Goal: Transaction & Acquisition: Book appointment/travel/reservation

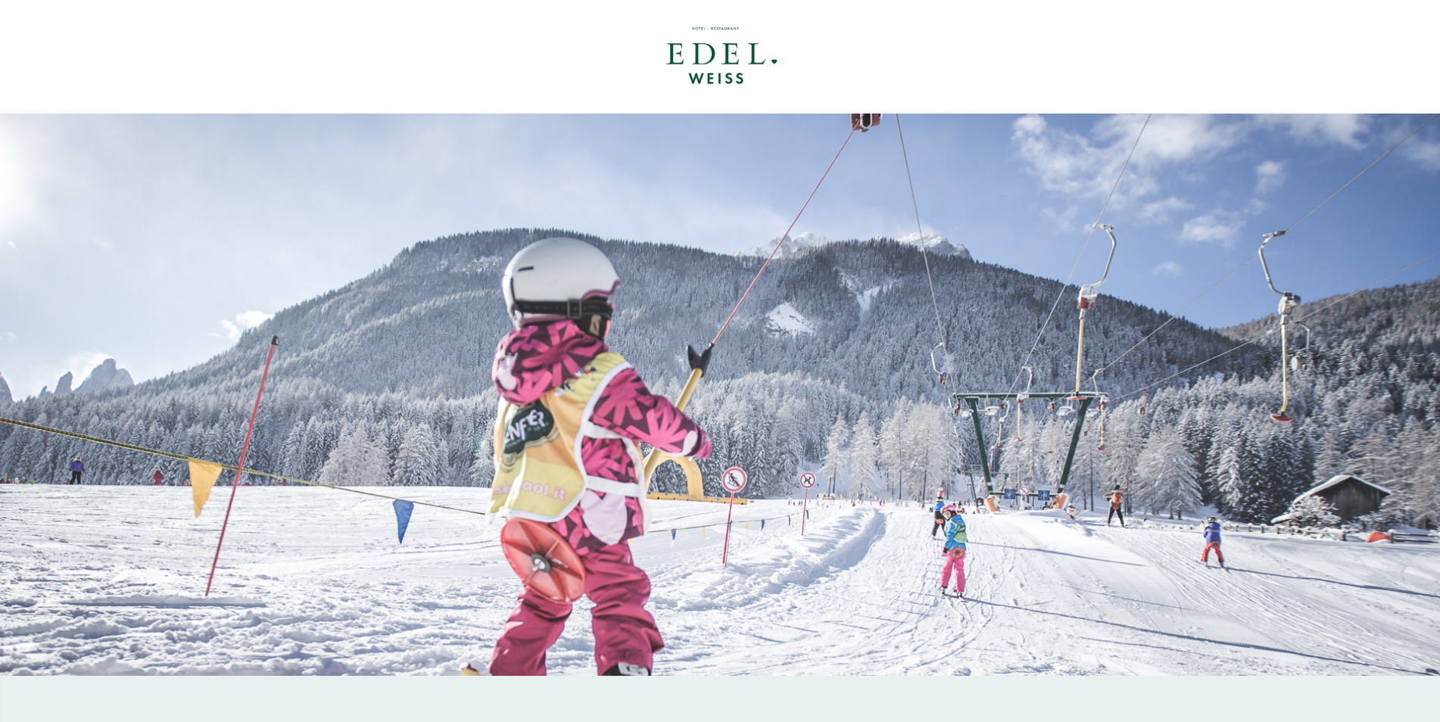
drag, startPoint x: 192, startPoint y: 518, endPoint x: 223, endPoint y: 519, distance: 30.3
click at [193, 517] on div at bounding box center [720, 395] width 1440 height 563
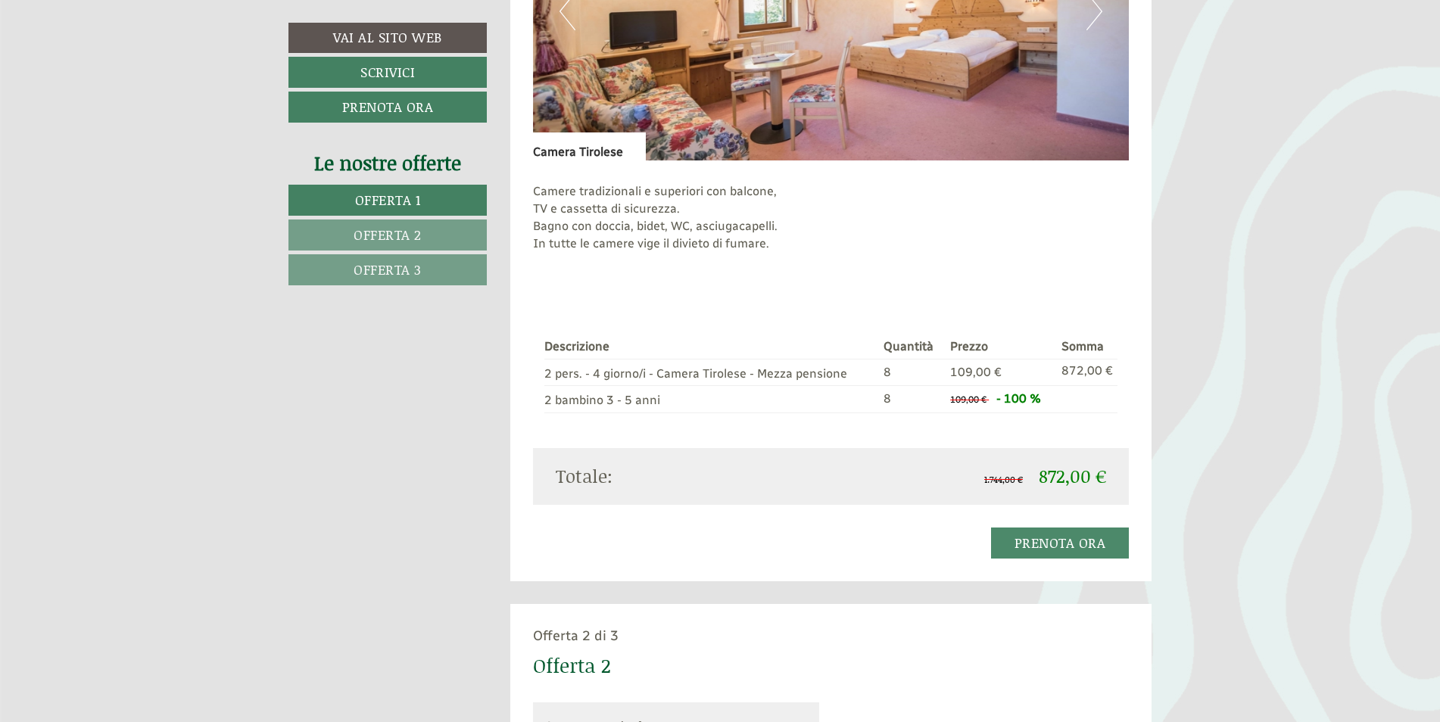
scroll to position [1287, 0]
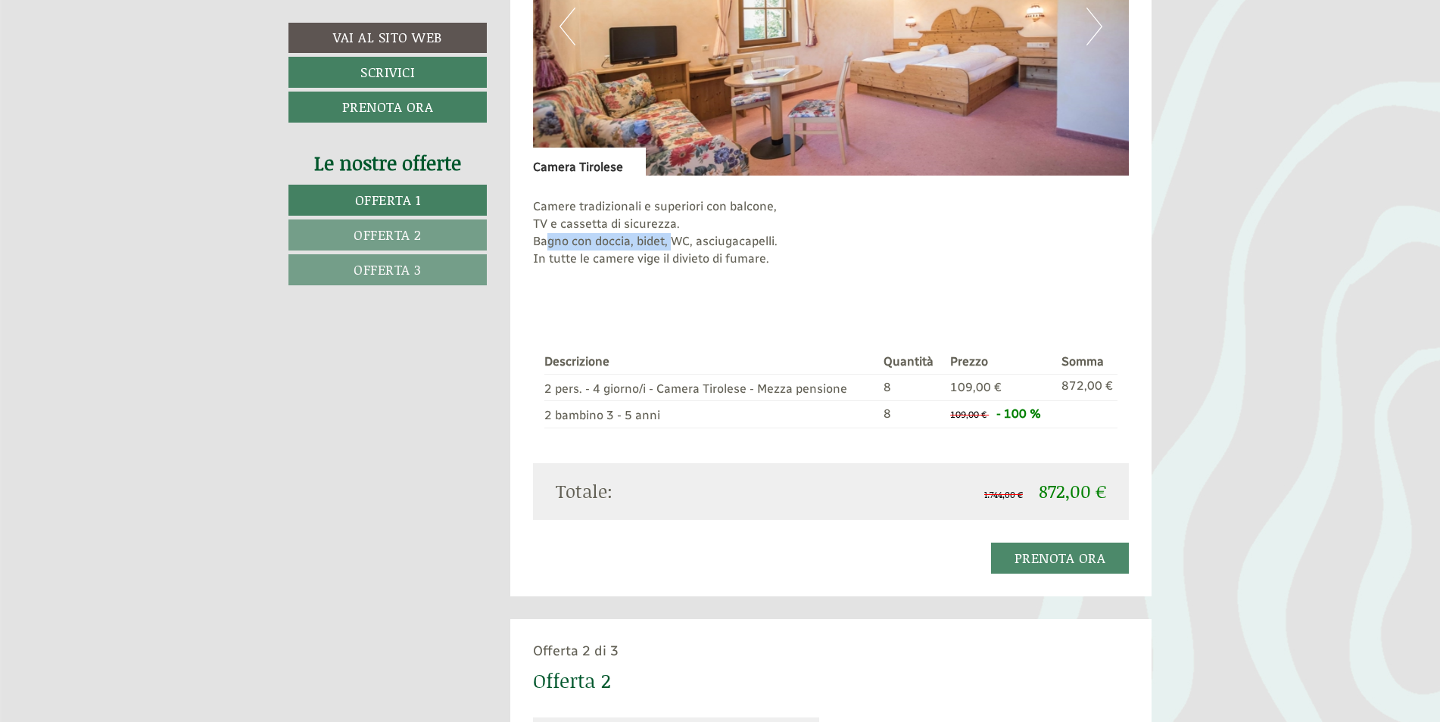
drag, startPoint x: 567, startPoint y: 239, endPoint x: 681, endPoint y: 239, distance: 113.6
click at [681, 239] on p "Camere tradizionali e superiori con balcone, TV e cassetta di sicurezza. Bagno …" at bounding box center [831, 241] width 597 height 86
drag, startPoint x: 681, startPoint y: 239, endPoint x: 657, endPoint y: 284, distance: 51.5
click at [657, 284] on p "Camere tradizionali e superiori con balcone, TV e cassetta di sicurezza. Bagno …" at bounding box center [831, 241] width 597 height 86
click at [627, 650] on div "Offerta 2 di 3" at bounding box center [831, 652] width 597 height 20
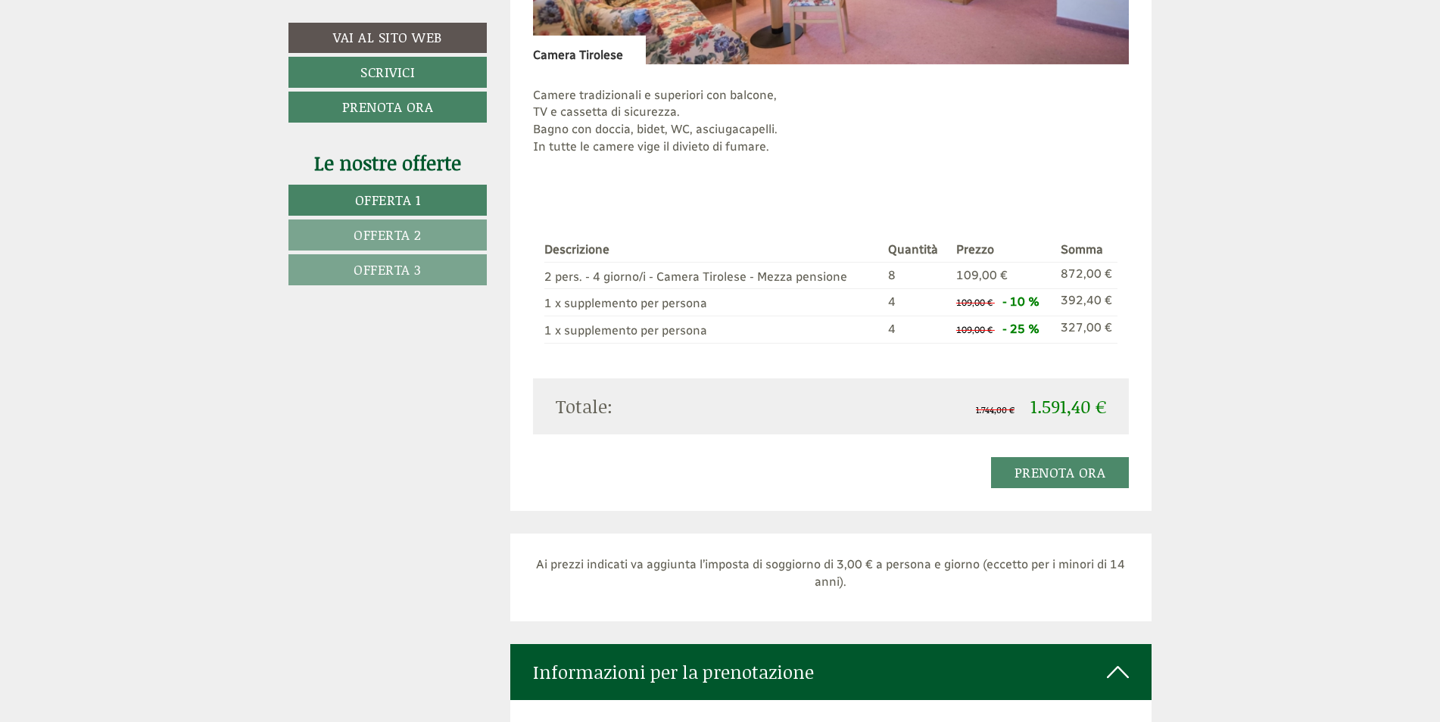
scroll to position [3105, 0]
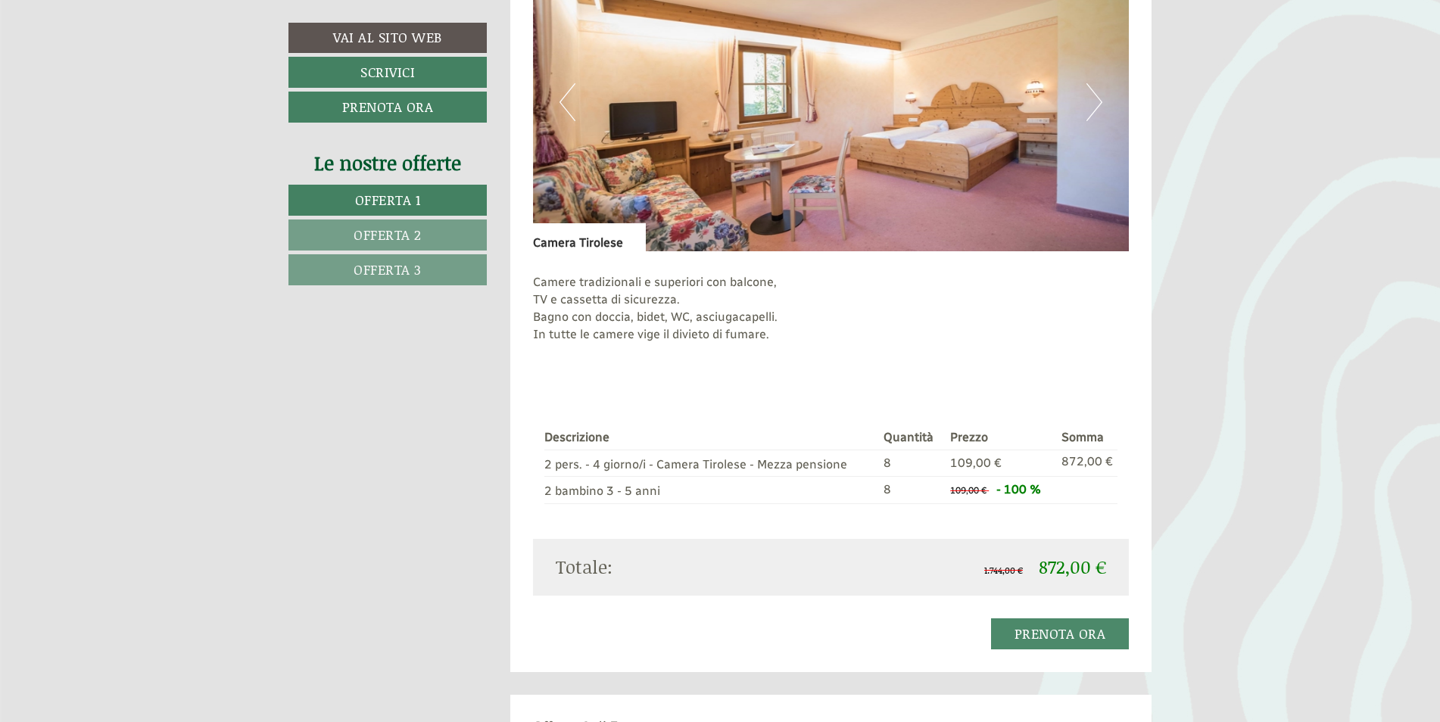
scroll to position [909, 0]
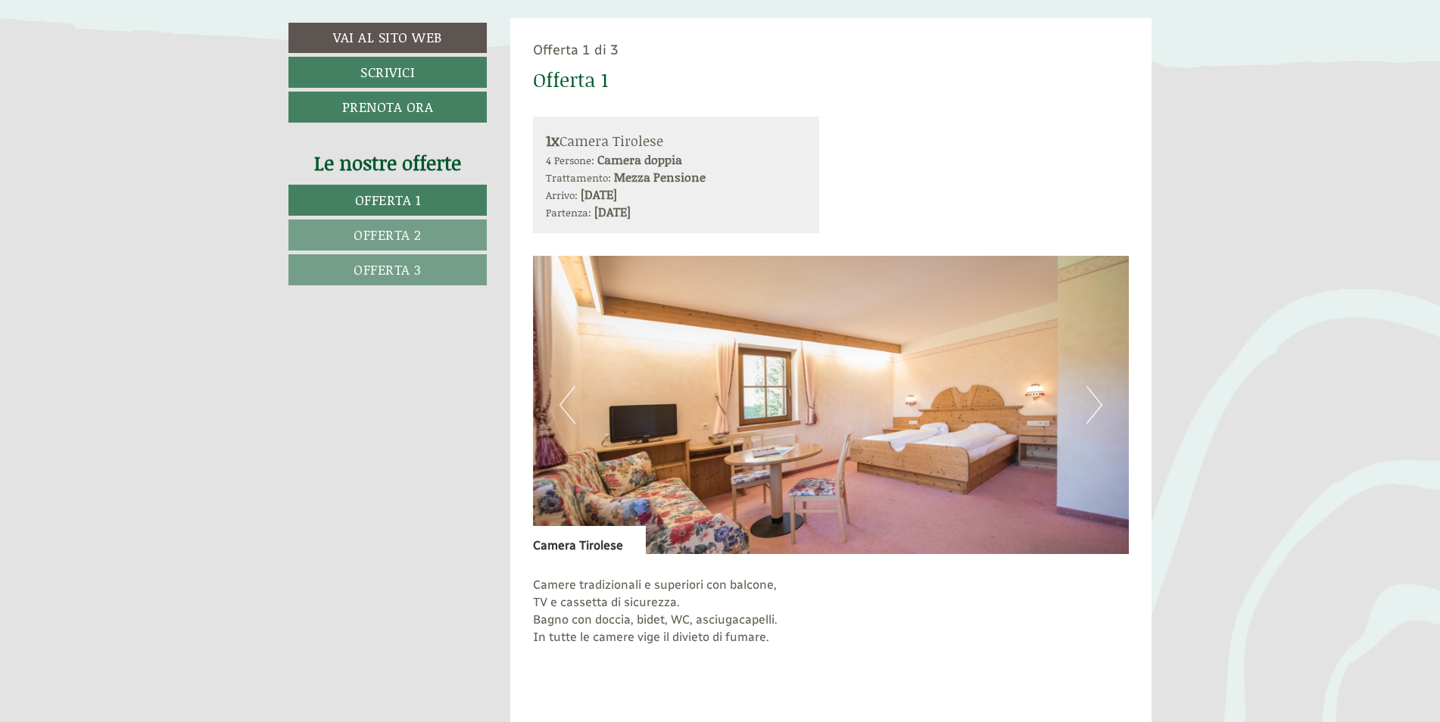
click at [1093, 409] on button "Next" at bounding box center [1095, 405] width 16 height 38
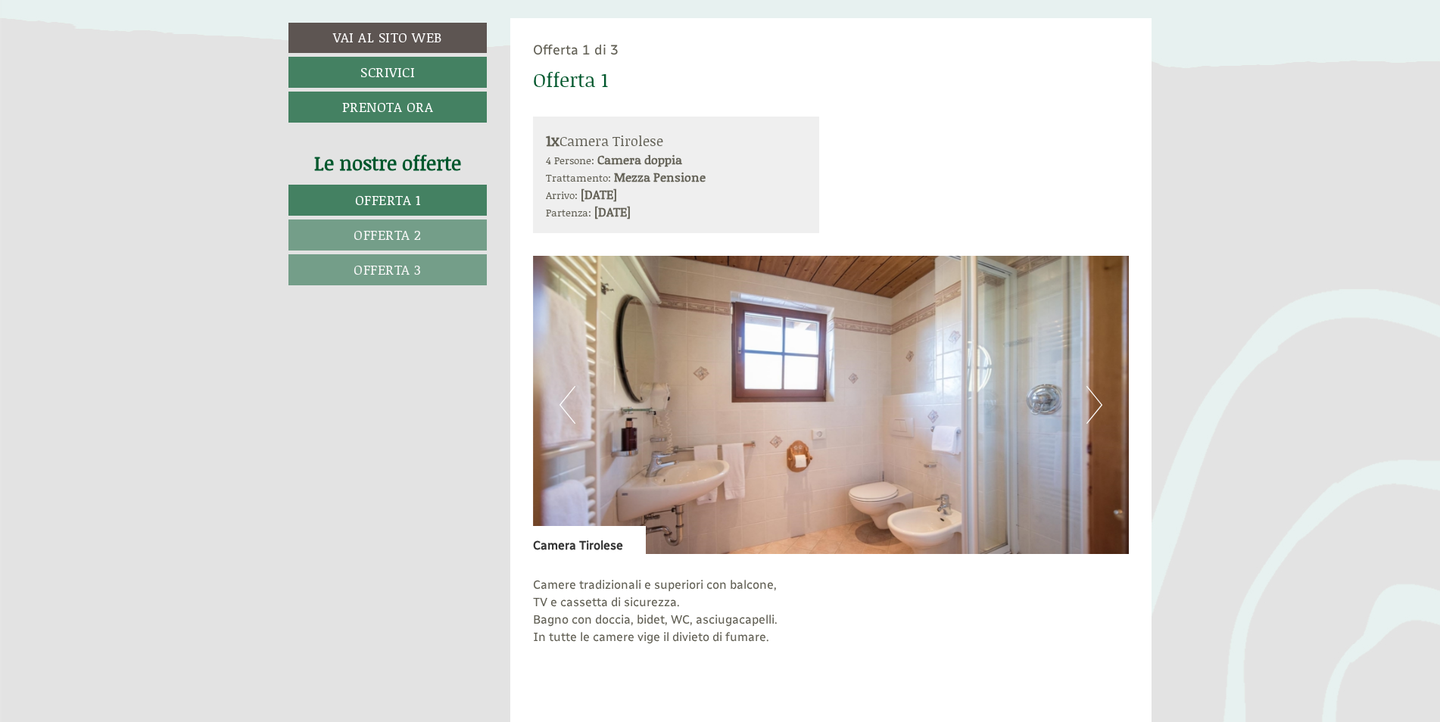
click at [1095, 408] on button "Next" at bounding box center [1095, 405] width 16 height 38
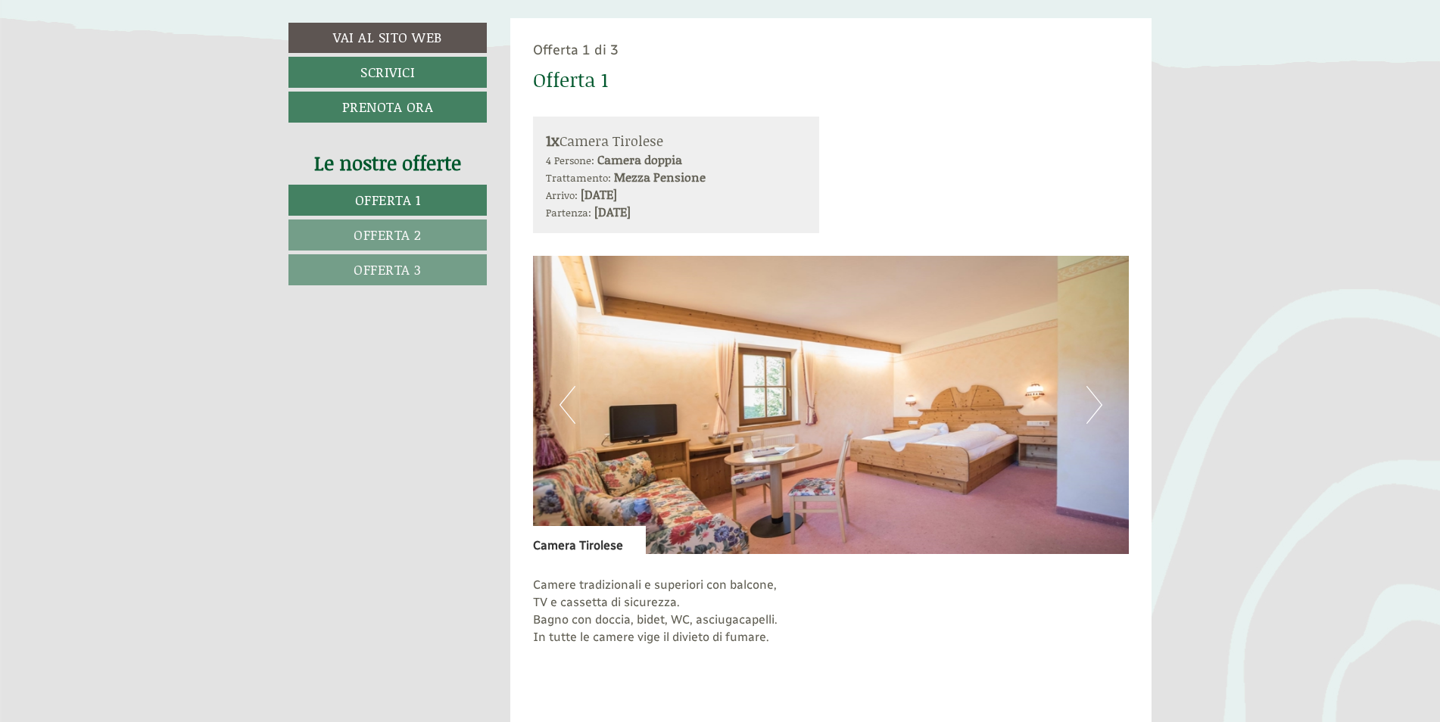
click at [1095, 408] on button "Next" at bounding box center [1095, 405] width 16 height 38
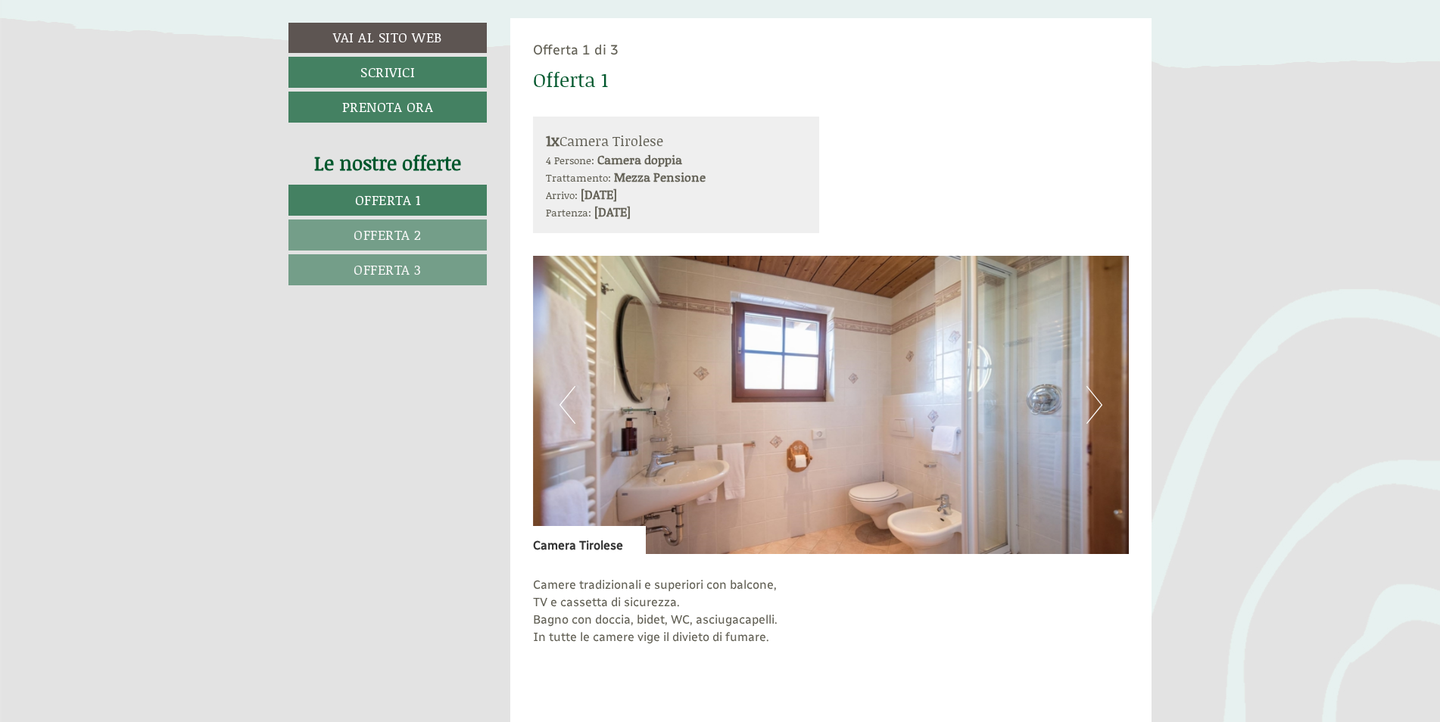
click at [1095, 408] on button "Next" at bounding box center [1095, 405] width 16 height 38
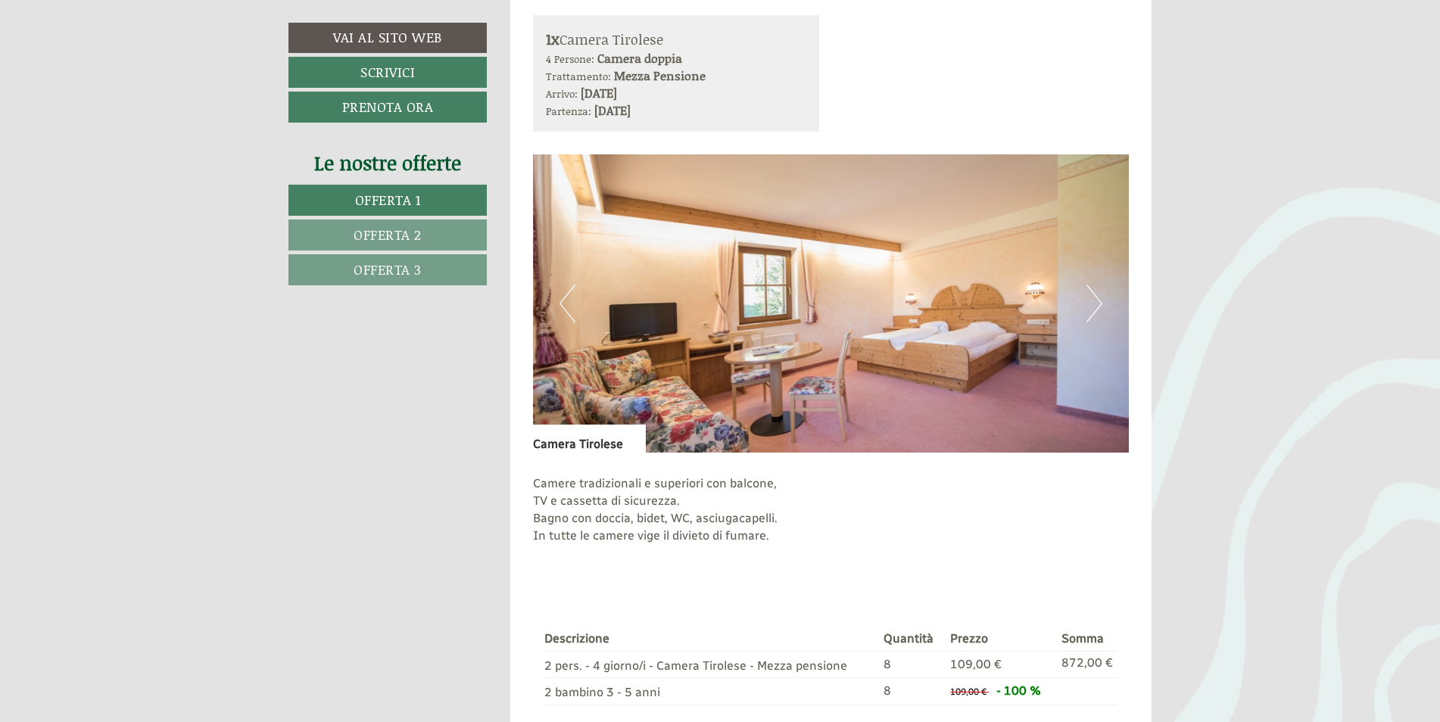
scroll to position [1212, 0]
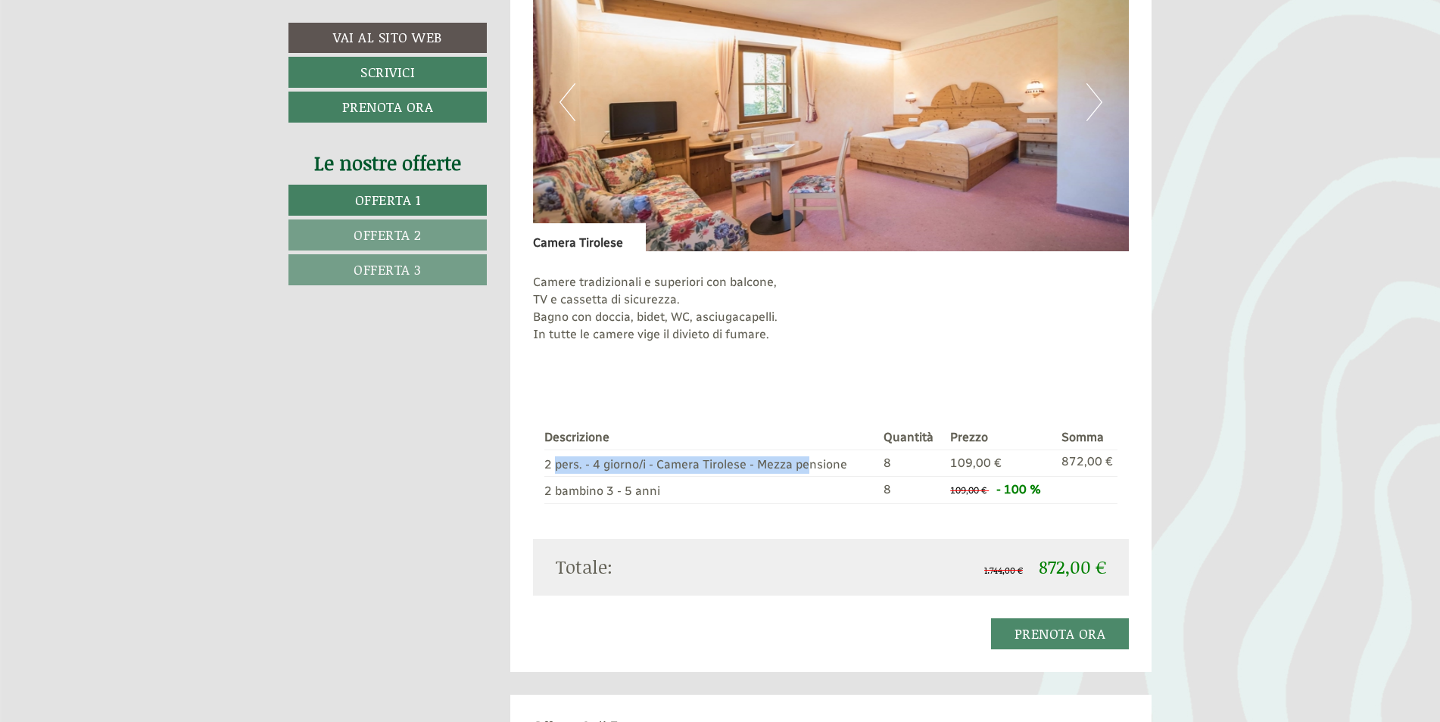
drag, startPoint x: 576, startPoint y: 460, endPoint x: 812, endPoint y: 472, distance: 235.8
click at [812, 472] on td "2 pers. - 4 giorno/i - Camera Tirolese - Mezza pensione" at bounding box center [710, 463] width 333 height 27
click at [606, 369] on div "Camere tradizionali e superiori con balcone, TV e cassetta di sicurezza. Bagno …" at bounding box center [831, 320] width 597 height 139
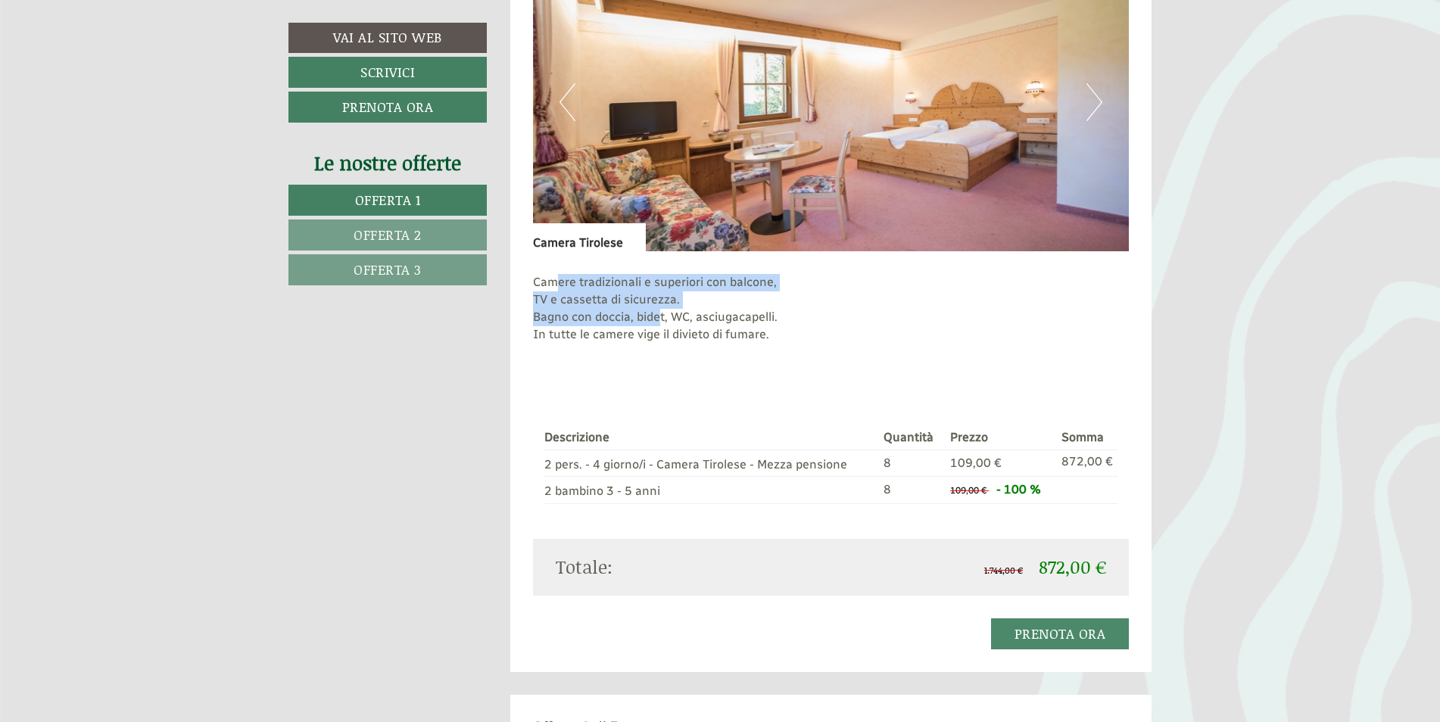
drag, startPoint x: 569, startPoint y: 274, endPoint x: 660, endPoint y: 320, distance: 101.9
click at [660, 320] on p "Camere tradizionali e superiori con balcone, TV e cassetta di sicurezza. Bagno …" at bounding box center [831, 317] width 597 height 86
drag, startPoint x: 660, startPoint y: 320, endPoint x: 719, endPoint y: 380, distance: 83.5
click at [719, 380] on div "Camere tradizionali e superiori con balcone, TV e cassetta di sicurezza. Bagno …" at bounding box center [831, 320] width 597 height 139
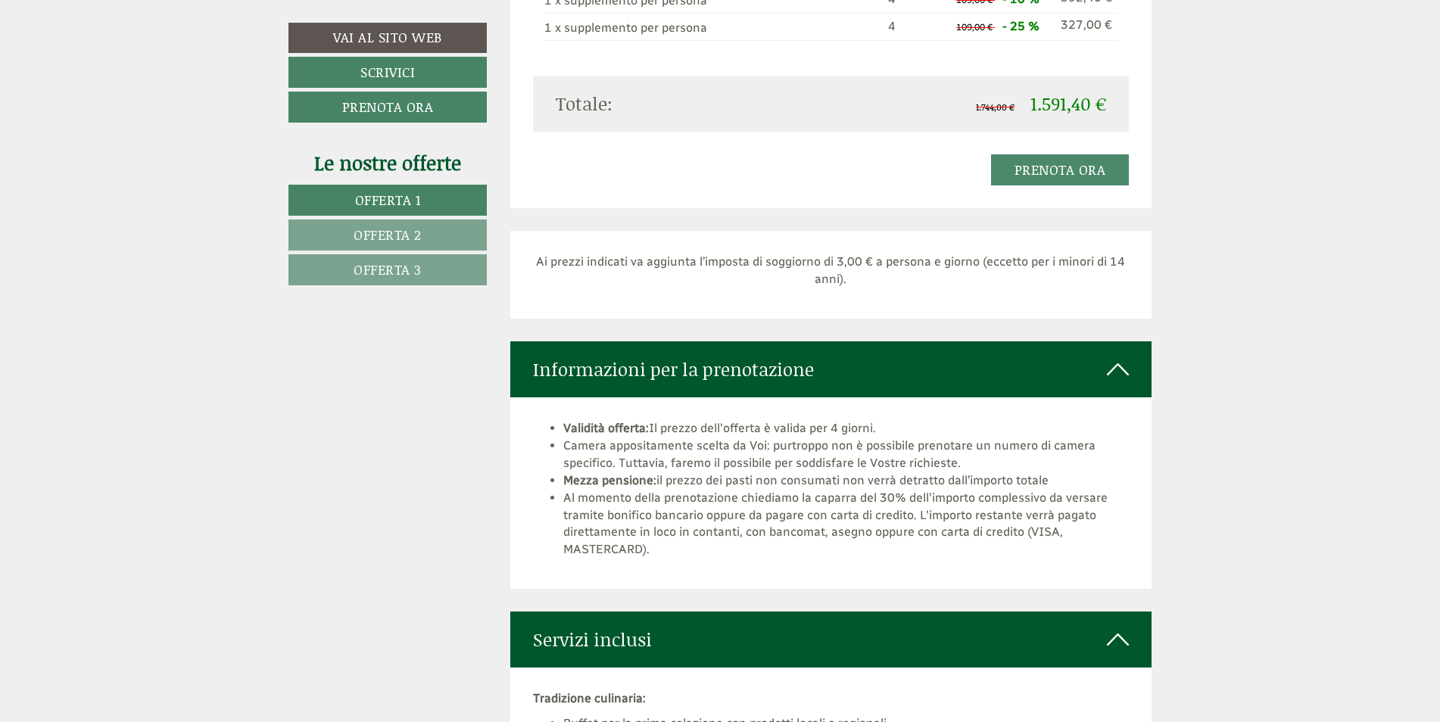
scroll to position [3786, 0]
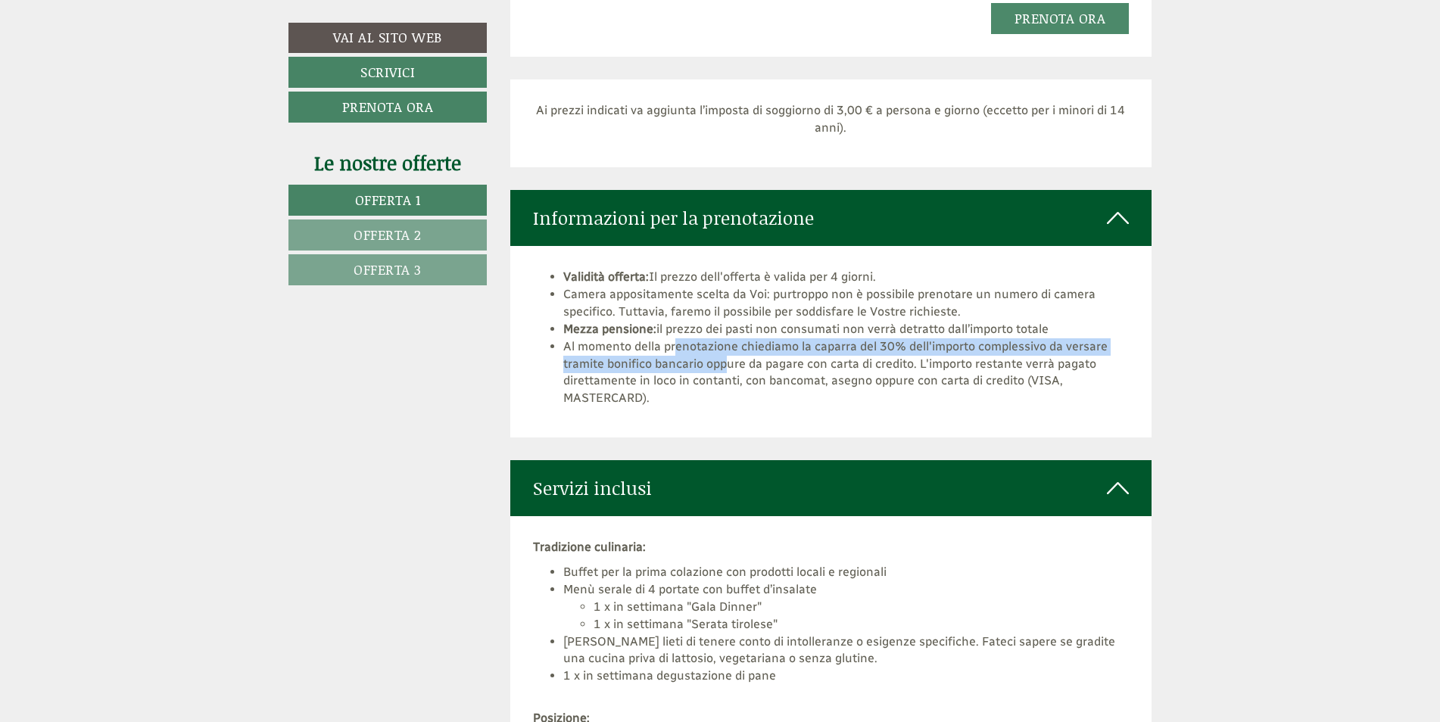
drag, startPoint x: 676, startPoint y: 339, endPoint x: 732, endPoint y: 370, distance: 64.1
click at [732, 370] on li "Al momento della prenotazione chiediamo la caparra del 30% dell'importo comples…" at bounding box center [846, 372] width 566 height 69
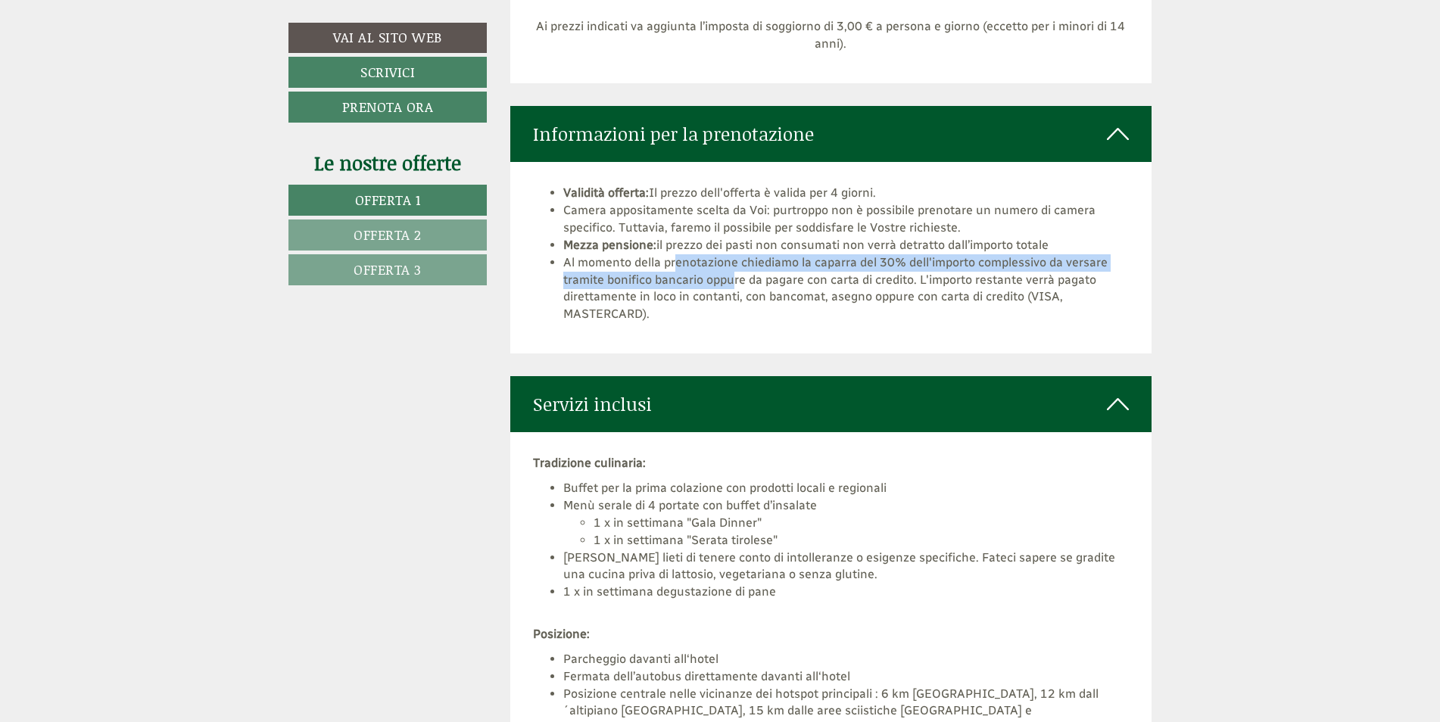
scroll to position [3938, 0]
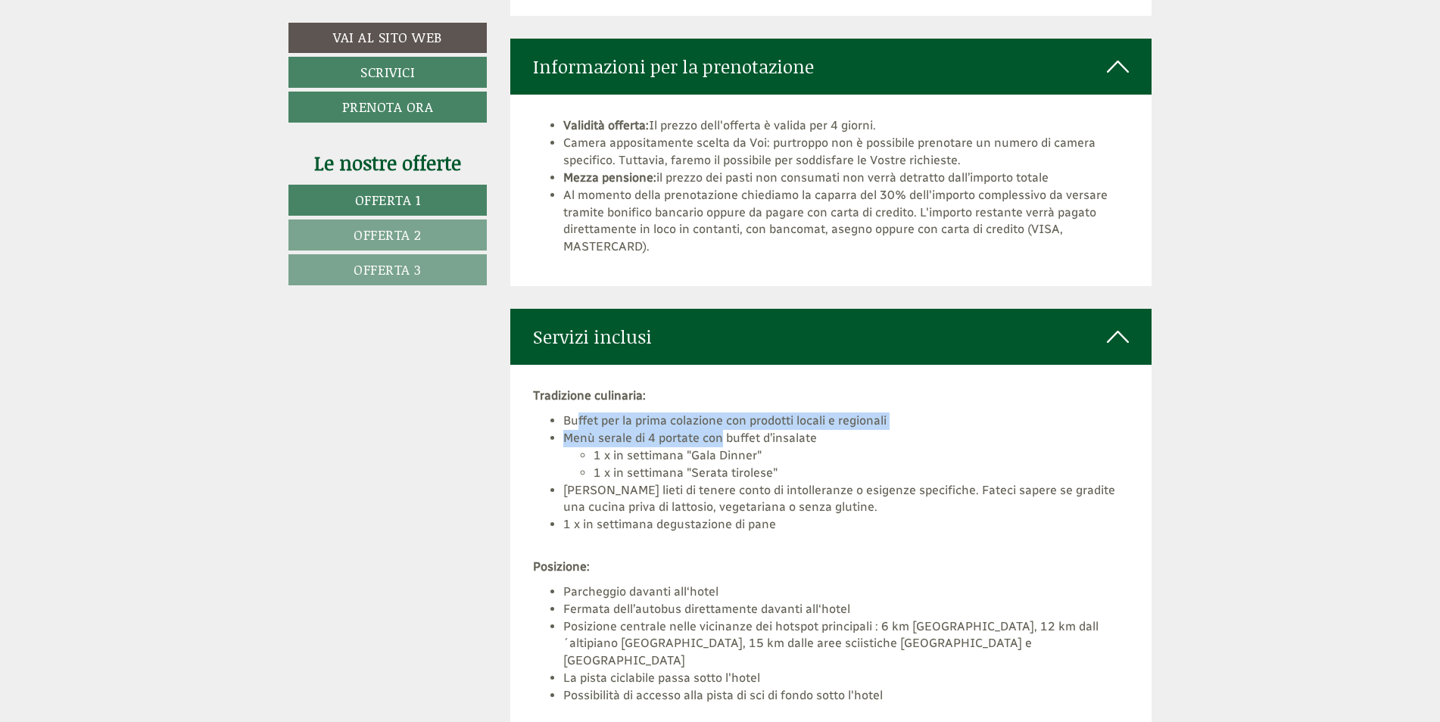
drag, startPoint x: 584, startPoint y: 429, endPoint x: 723, endPoint y: 431, distance: 139.4
click at [723, 431] on ul "Buffet per la prima colazione con prodotti locali e regionali Menù serale di 4 …" at bounding box center [831, 482] width 597 height 139
drag, startPoint x: 723, startPoint y: 431, endPoint x: 687, endPoint y: 460, distance: 46.8
click at [687, 460] on li "1 x in settimana "Gala Dinner"" at bounding box center [862, 456] width 536 height 17
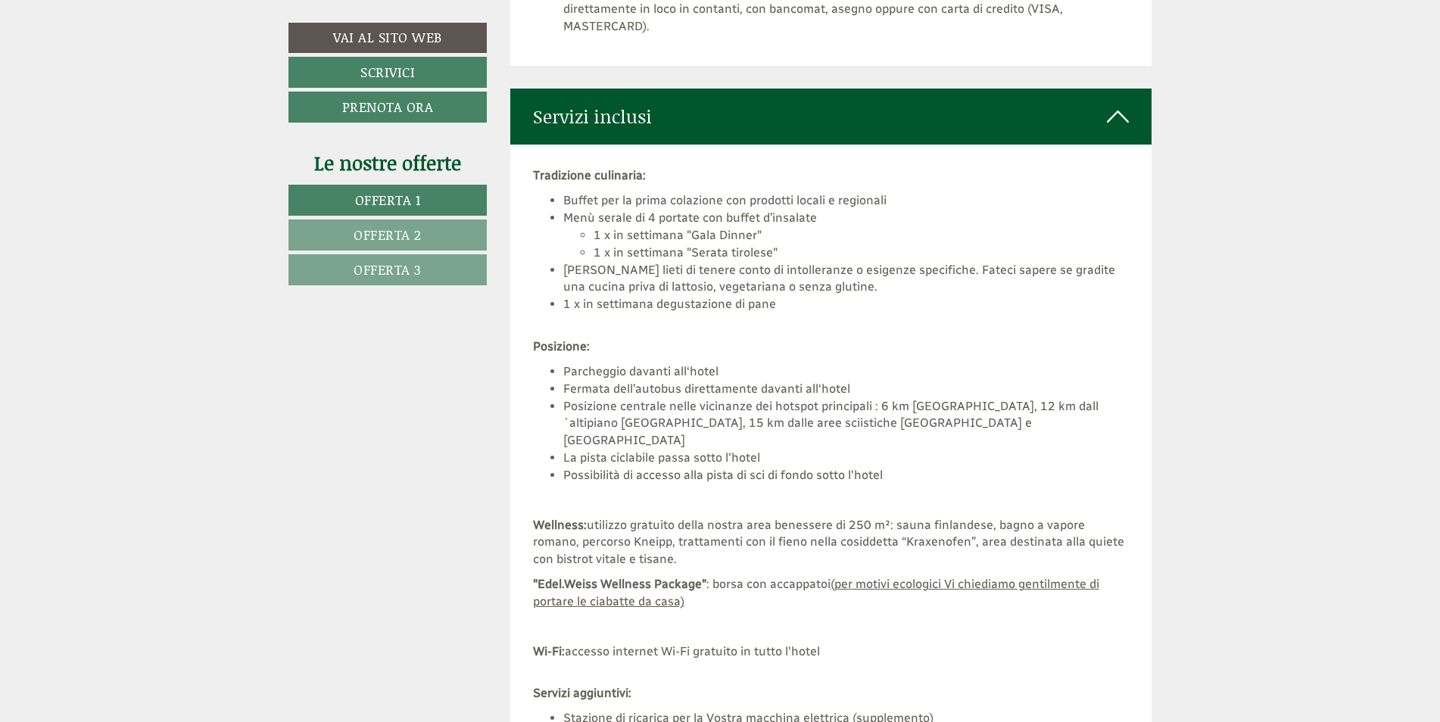
scroll to position [4241, 0]
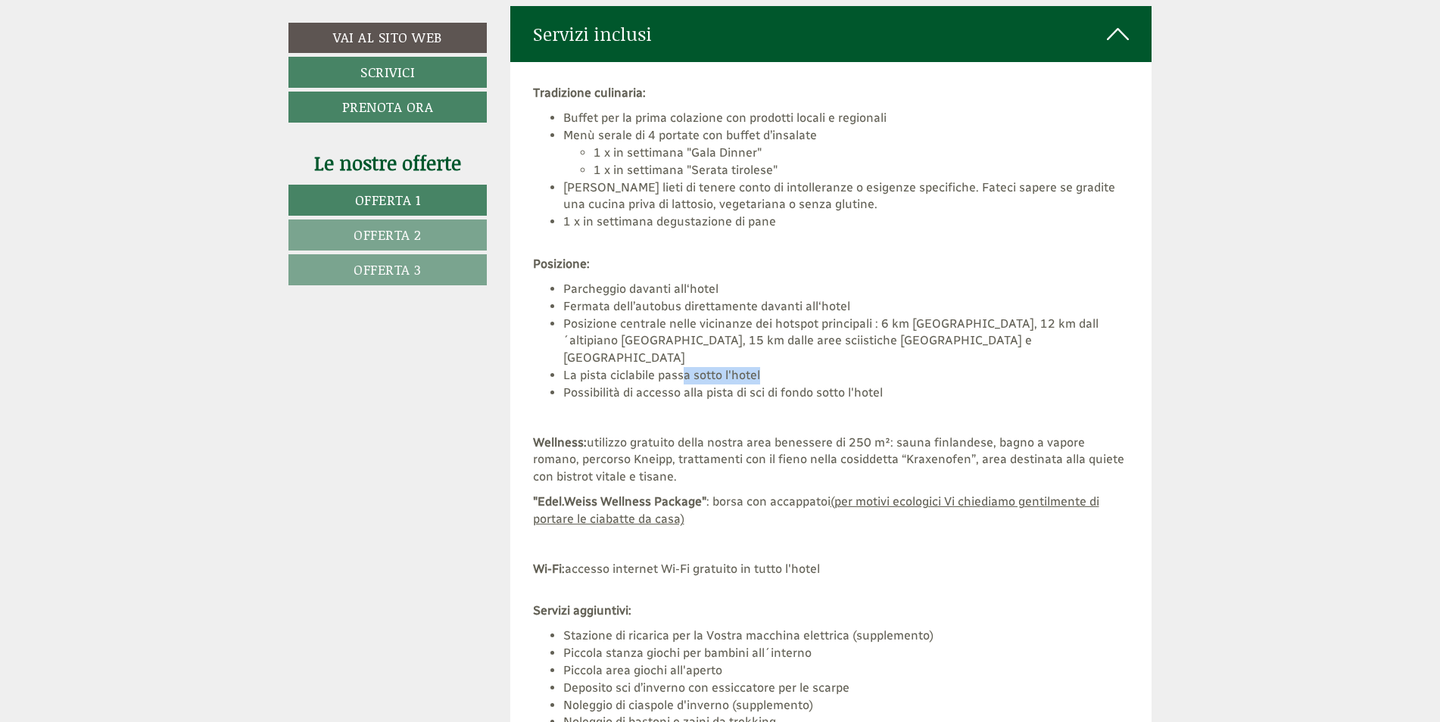
drag, startPoint x: 726, startPoint y: 359, endPoint x: 772, endPoint y: 355, distance: 45.6
click at [772, 367] on li "La pista ciclabile passa sotto l'hotel" at bounding box center [846, 375] width 566 height 17
click at [200, 469] on div "Gentile Signora Cuccureddu, grazie di cuore per la Sua richiesta. [PERSON_NAME]…" at bounding box center [720, 341] width 1440 height 7811
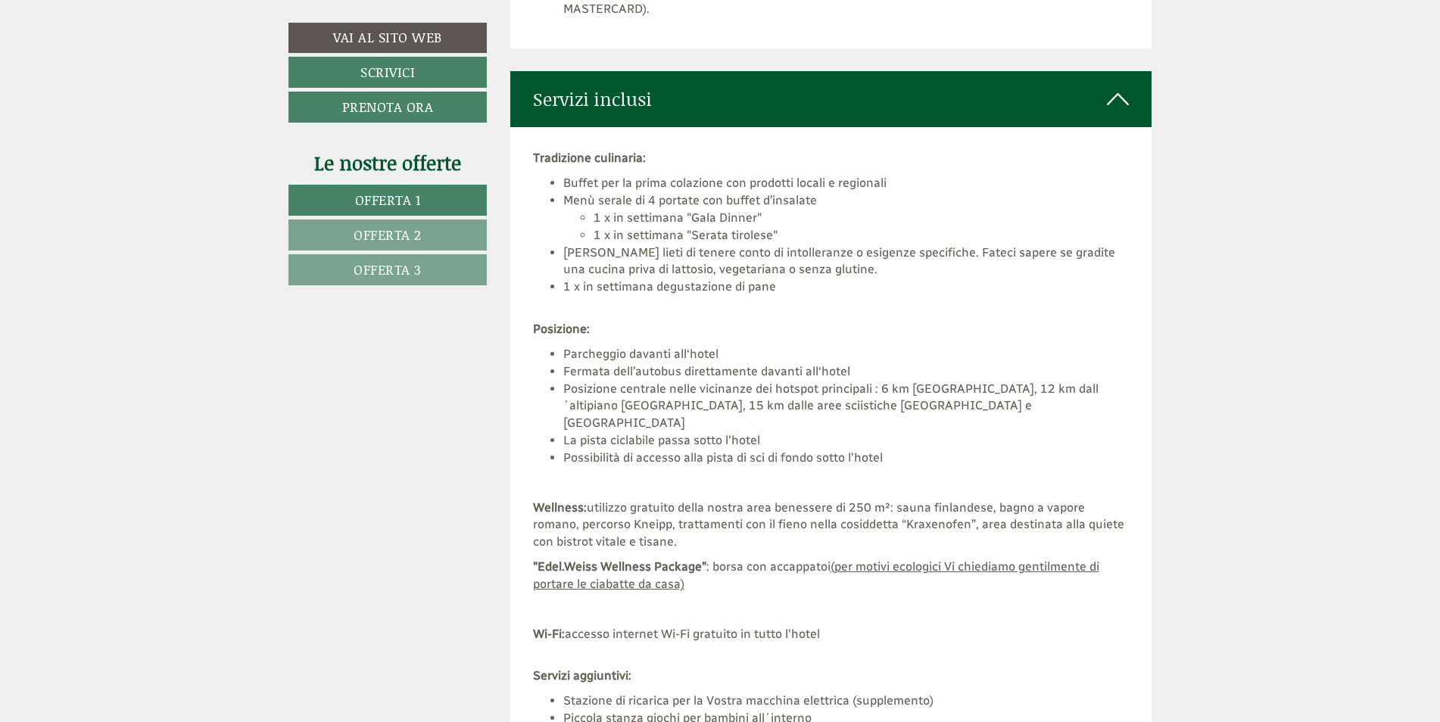
scroll to position [4165, 0]
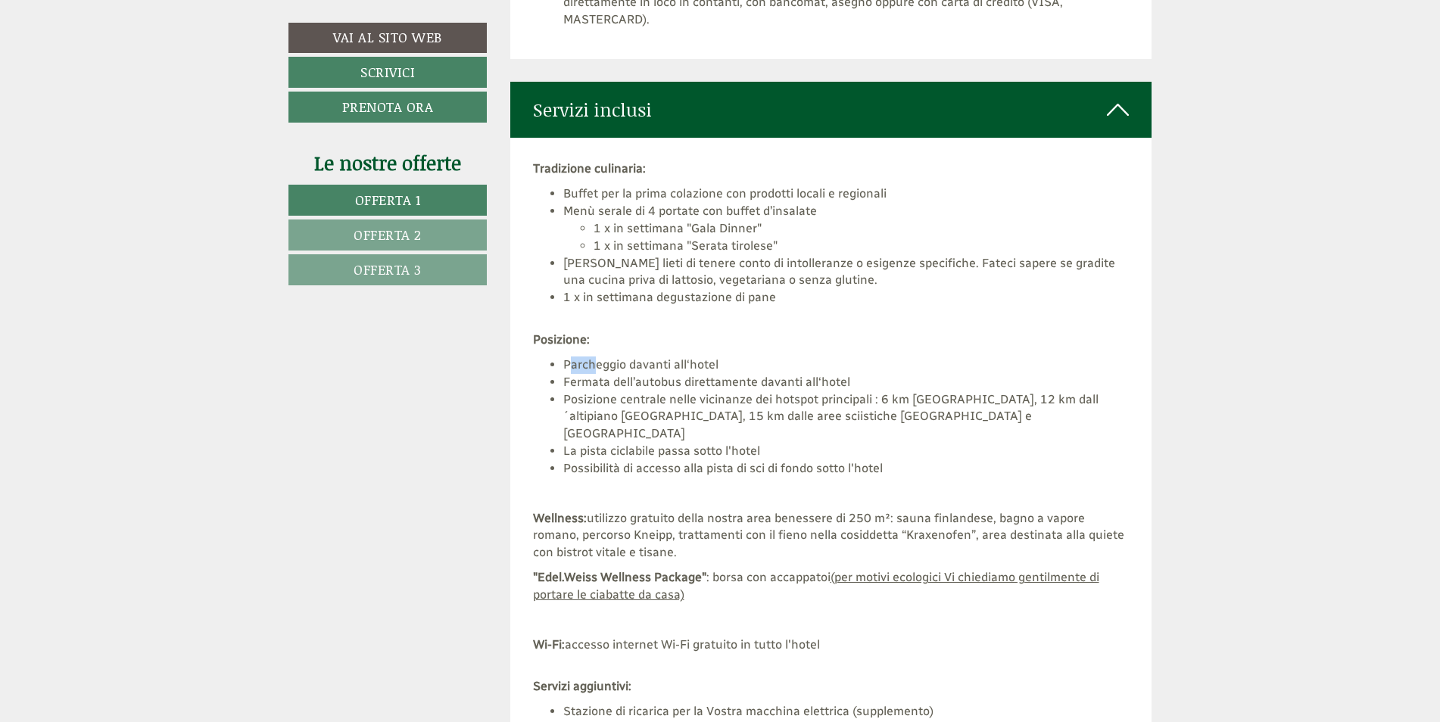
drag, startPoint x: 573, startPoint y: 365, endPoint x: 600, endPoint y: 374, distance: 28.0
click at [600, 374] on ul "Parcheggio davanti all‘hotel Fermata dell’autobus direttamente davanti all‘hote…" at bounding box center [831, 417] width 597 height 121
click at [657, 487] on div "Tradizione culinaria: Buffet per la prima colazione con prodotti locali e regio…" at bounding box center [831, 505] width 642 height 735
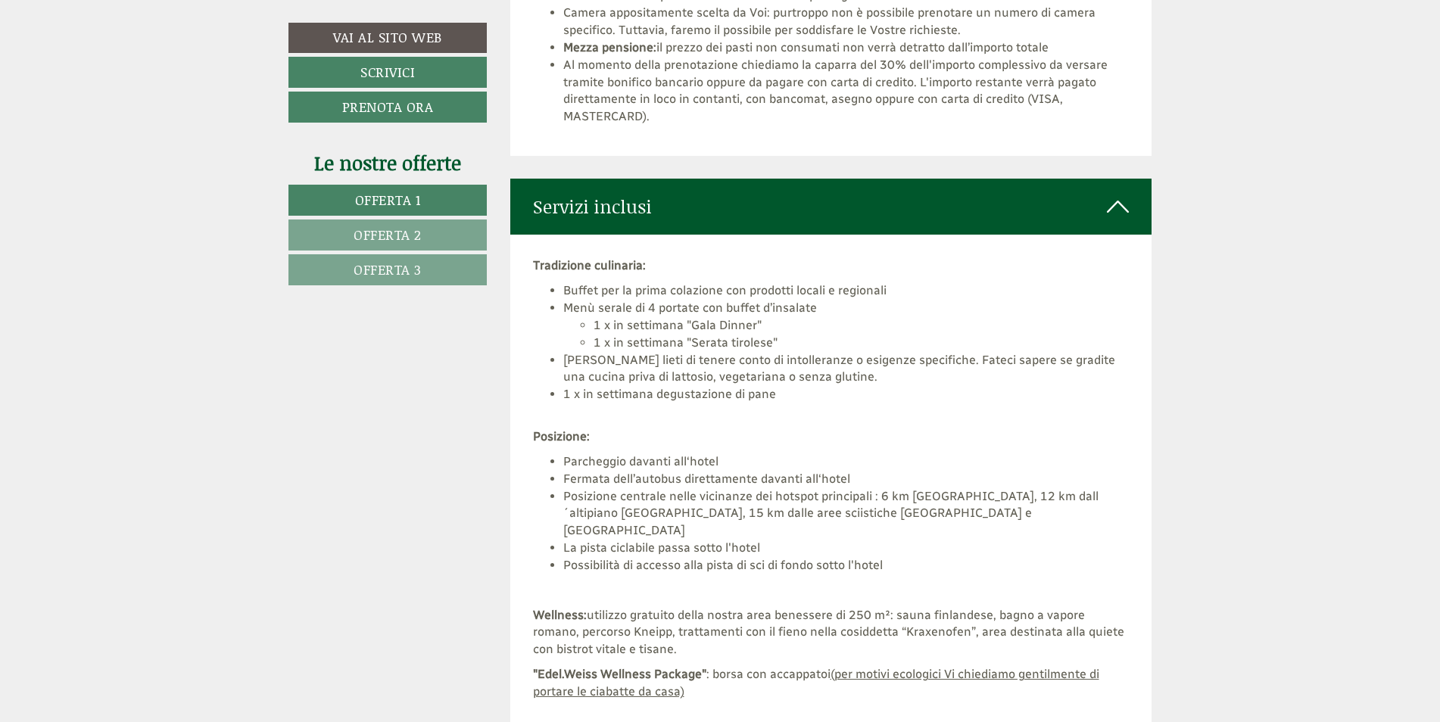
scroll to position [3938, 0]
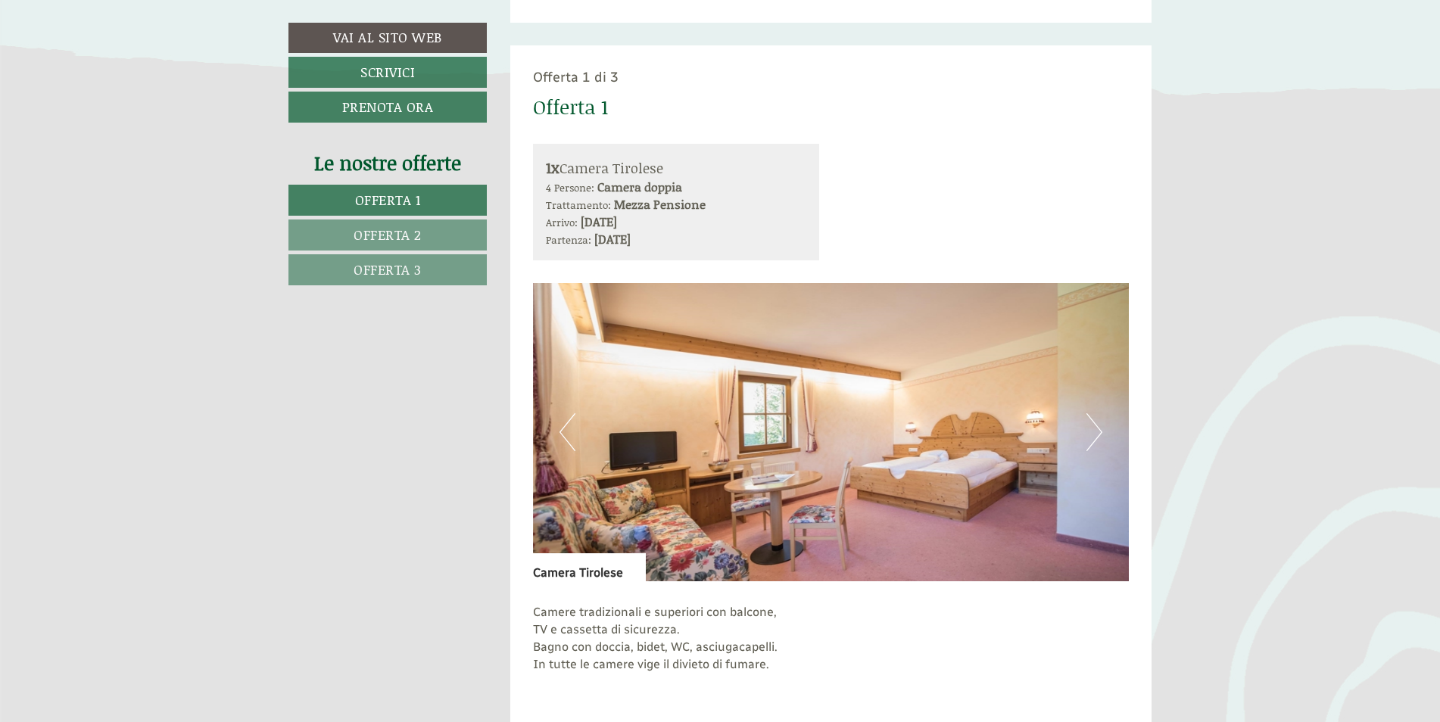
scroll to position [757, 0]
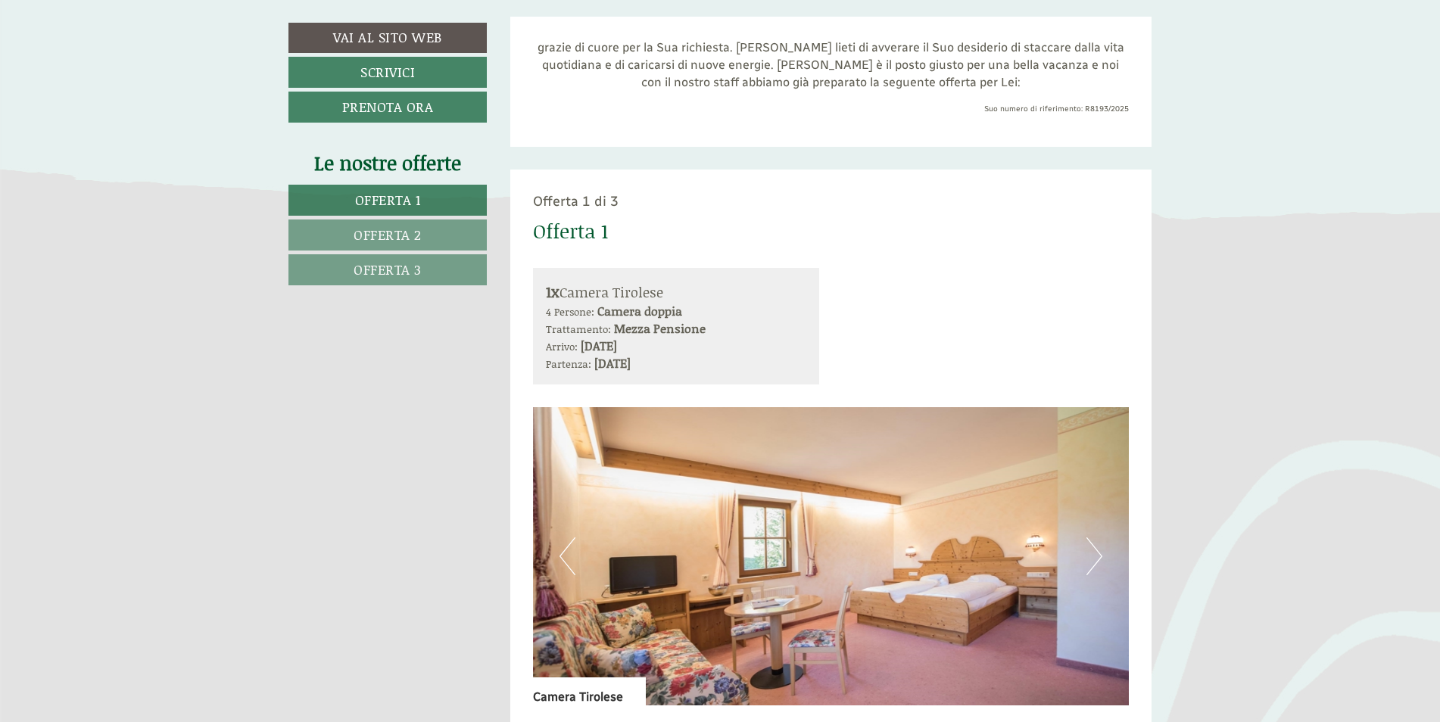
drag, startPoint x: 629, startPoint y: 340, endPoint x: 707, endPoint y: 355, distance: 79.5
click at [707, 355] on div "Arrivo: [DATE] Partenza: [DATE]" at bounding box center [676, 355] width 261 height 35
click at [928, 249] on div "Offerta 1 di 3 Offerta 1 1x Camera Tirolese 4 Persone: Camera doppia Trattament…" at bounding box center [831, 648] width 642 height 957
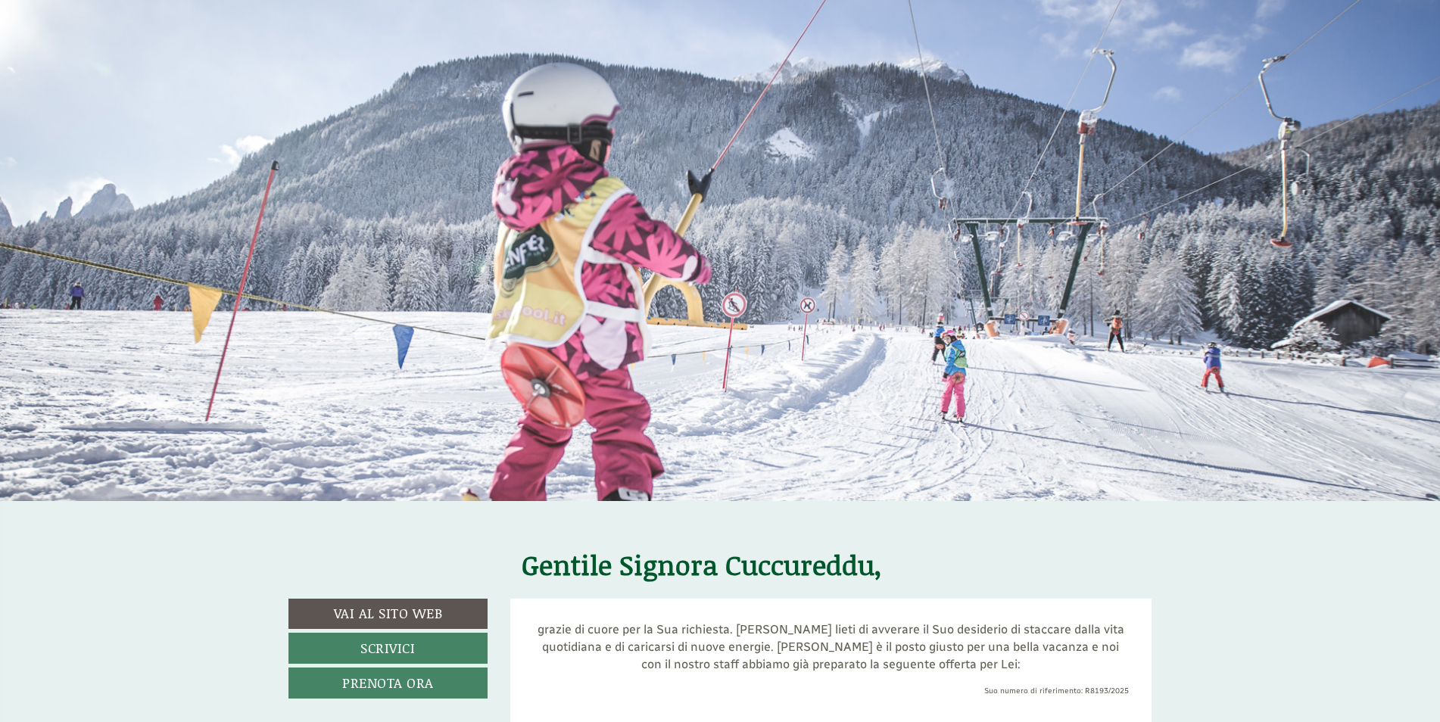
scroll to position [151, 0]
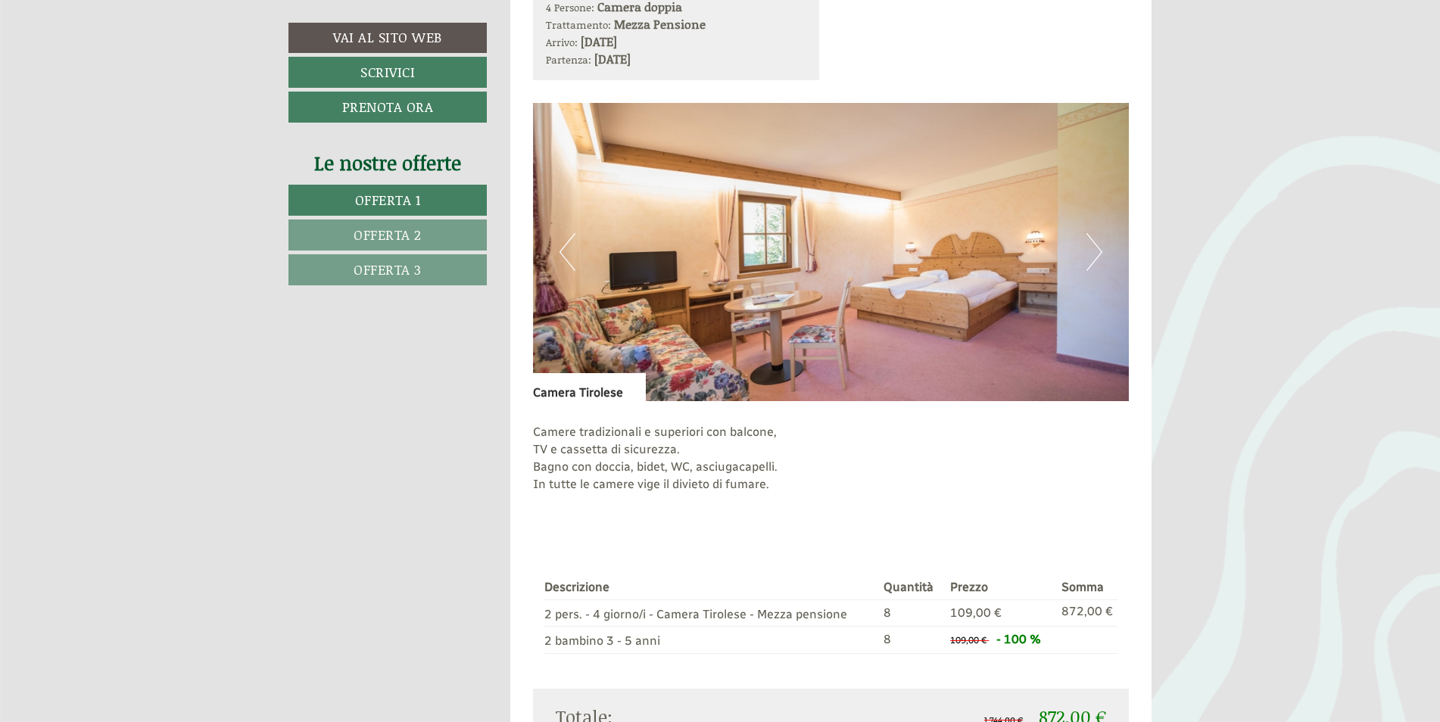
scroll to position [1212, 0]
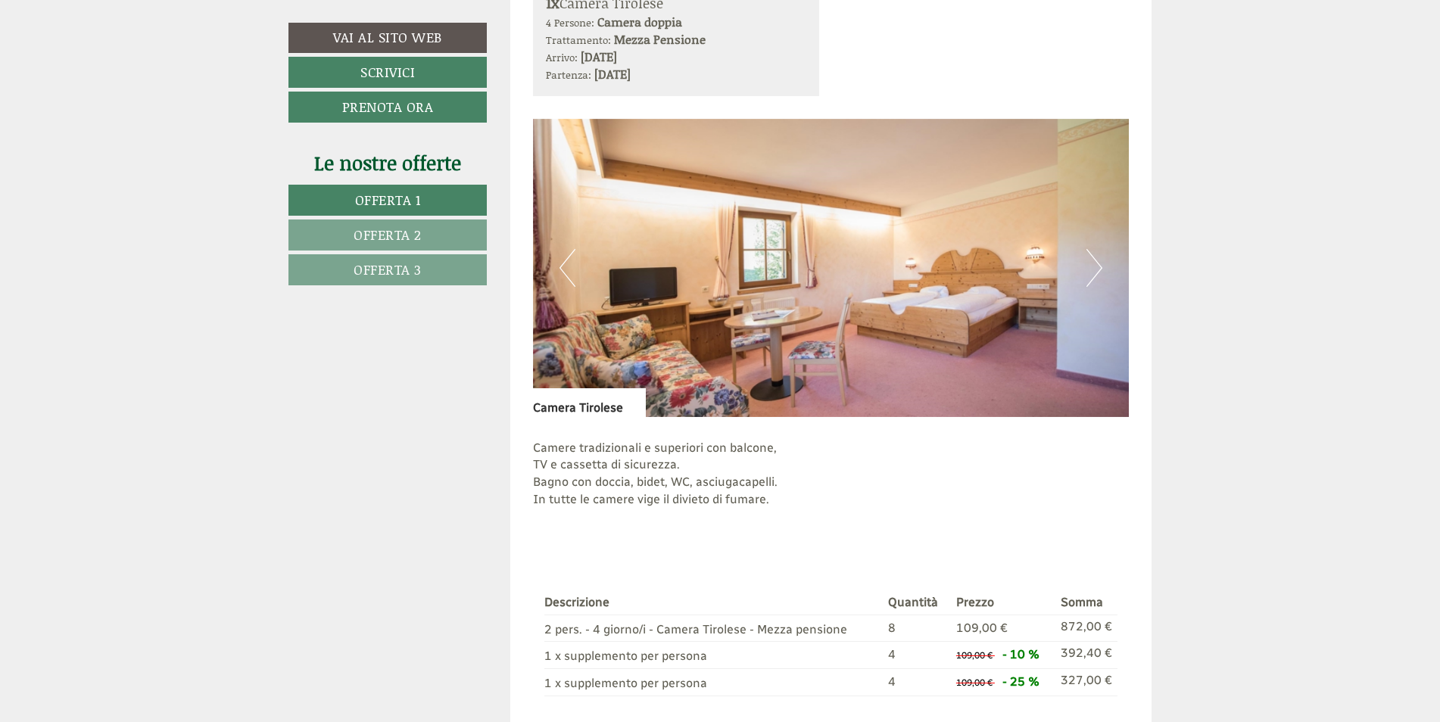
scroll to position [3180, 0]
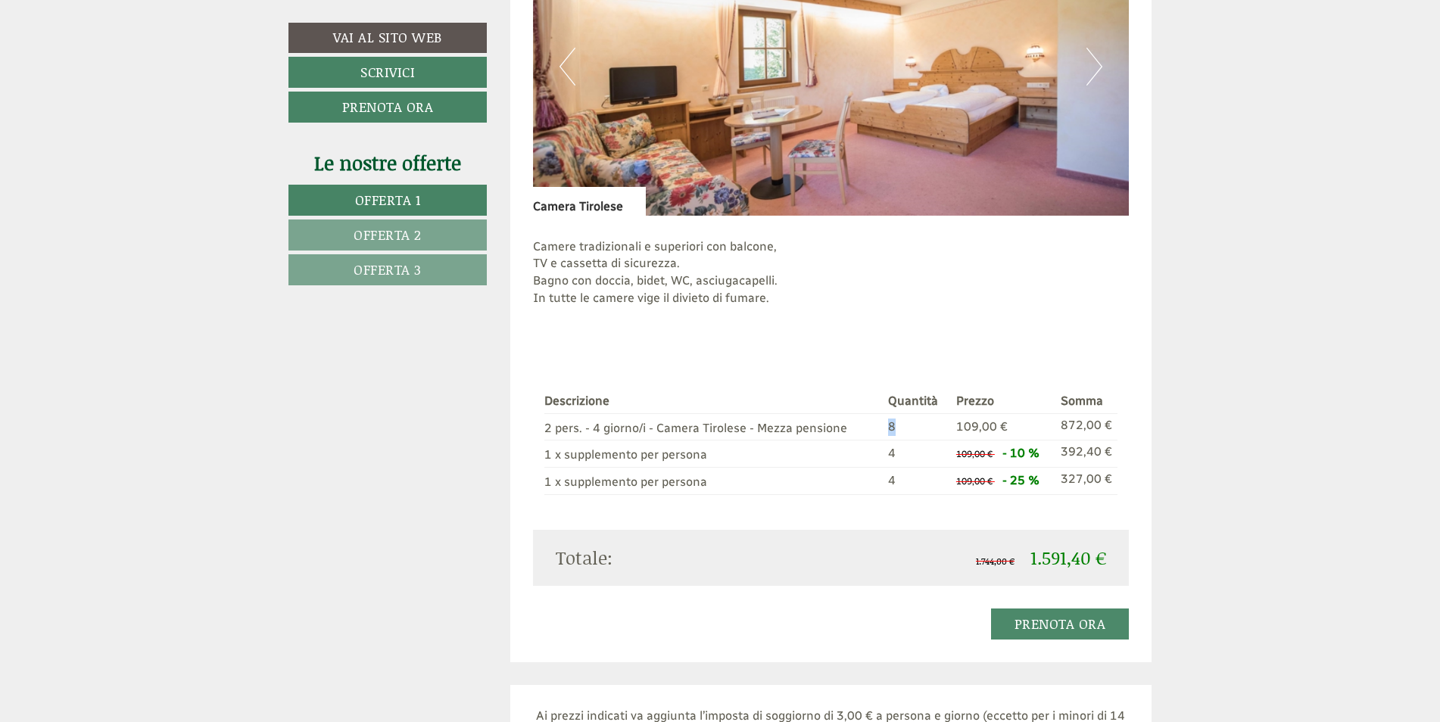
drag, startPoint x: 887, startPoint y: 427, endPoint x: 916, endPoint y: 425, distance: 28.1
click at [916, 425] on tr "2 pers. - 4 giorno/i - Camera Tirolese - Mezza pensione 8 109,00 € 872,00 €" at bounding box center [831, 426] width 574 height 27
drag, startPoint x: 916, startPoint y: 425, endPoint x: 933, endPoint y: 486, distance: 63.8
click at [933, 486] on td "4" at bounding box center [916, 481] width 68 height 27
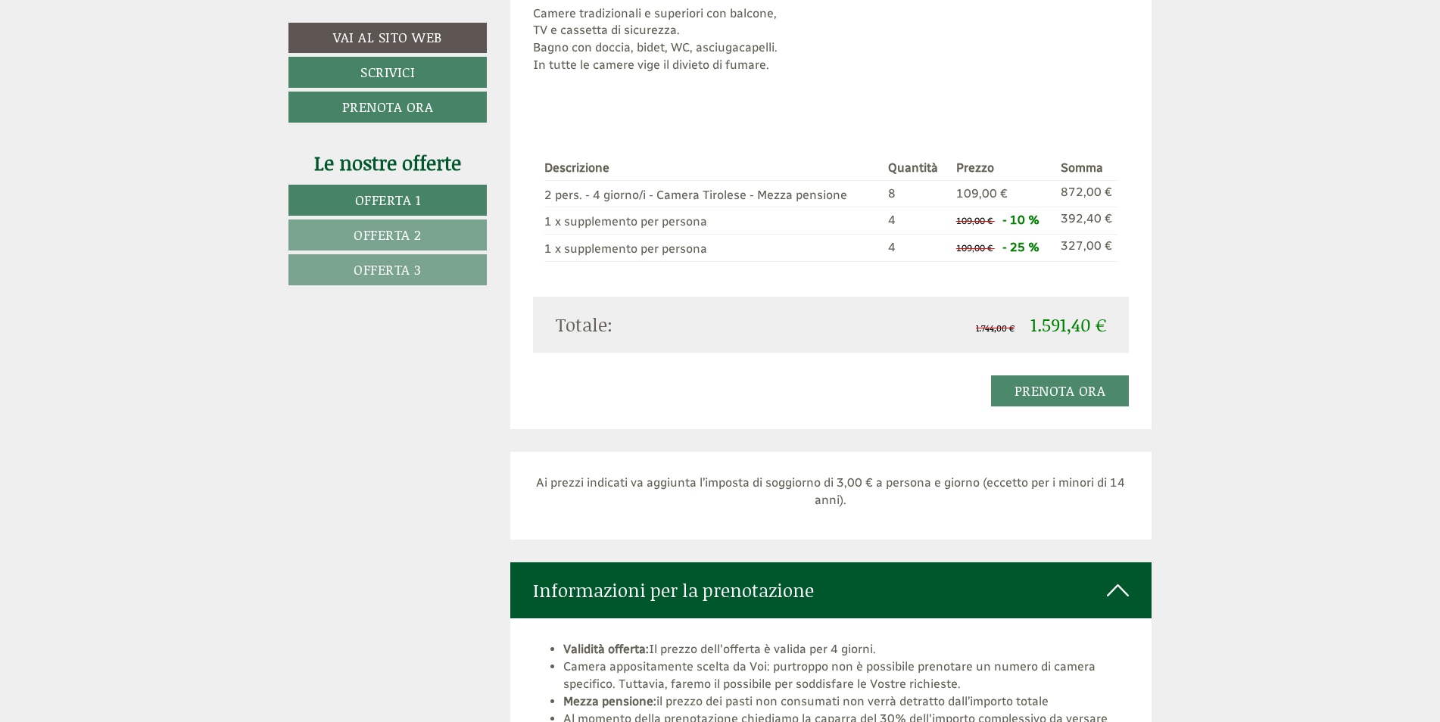
scroll to position [3408, 0]
